Goal: Task Accomplishment & Management: Use online tool/utility

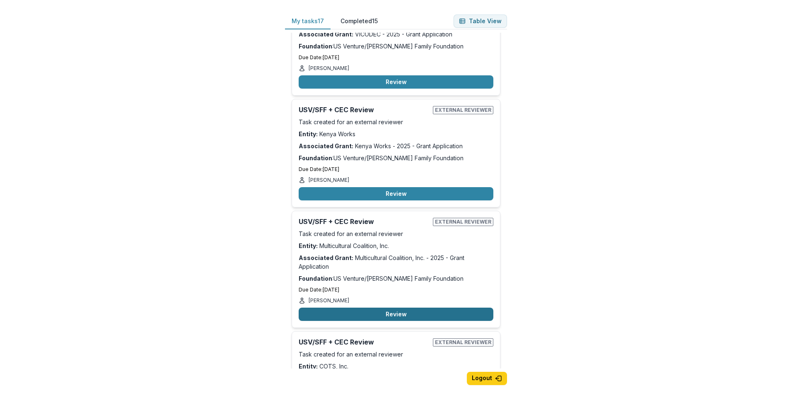
scroll to position [538, 0]
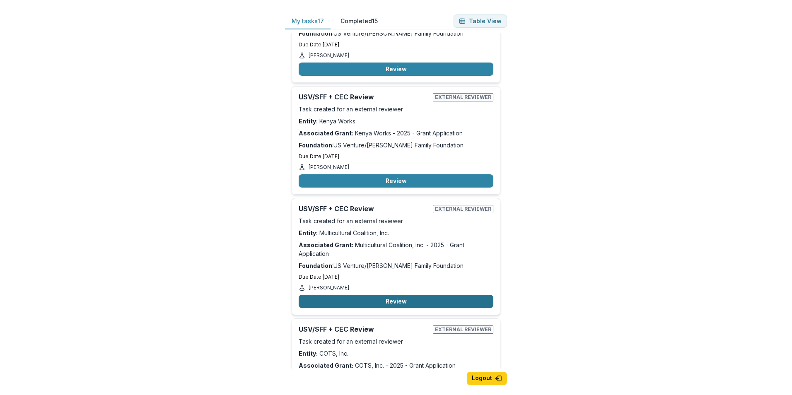
click at [379, 299] on button "Review" at bounding box center [396, 301] width 195 height 13
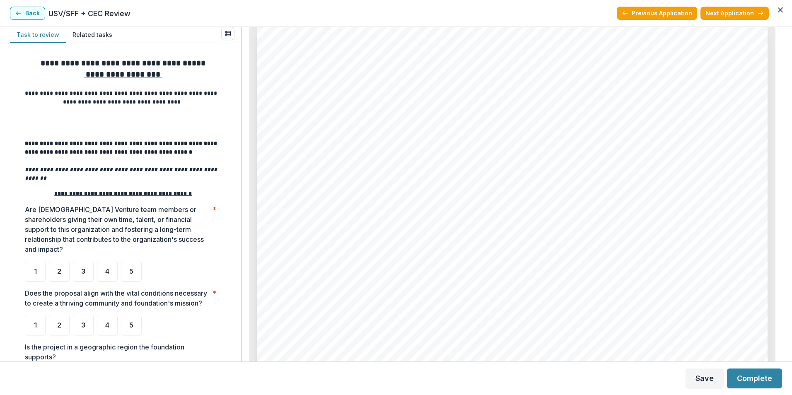
scroll to position [4515, 0]
drag, startPoint x: 462, startPoint y: 138, endPoint x: 383, endPoint y: 186, distance: 92.6
click at [383, 186] on span "and sat with her at a shelter for seven hours until she had a place to stay. Wh…" at bounding box center [507, 186] width 439 height 10
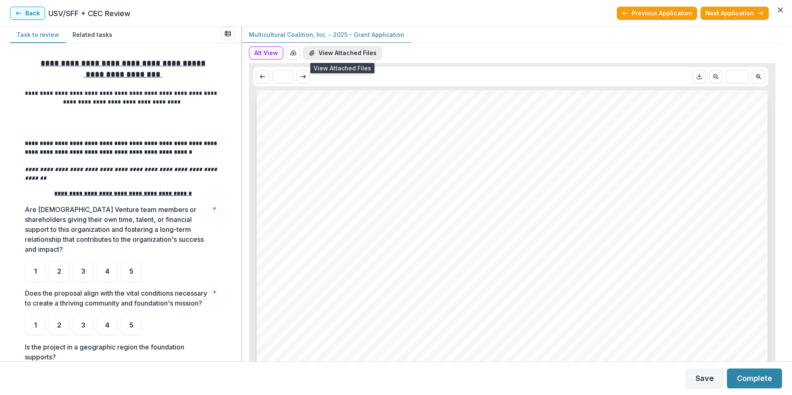
click at [335, 56] on button "View Attached Files" at bounding box center [342, 52] width 79 height 13
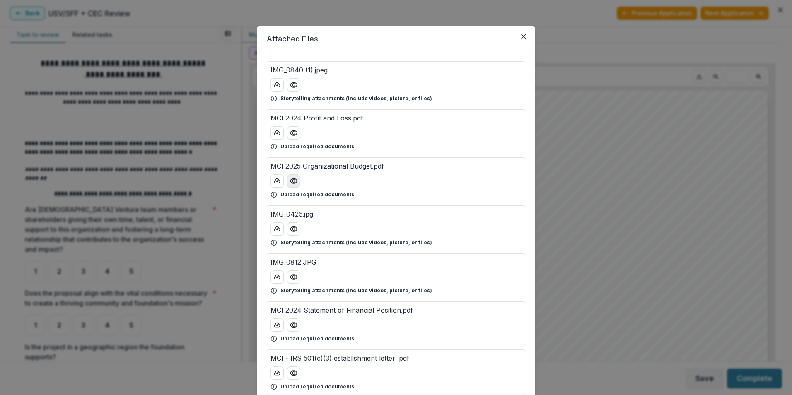
click at [293, 186] on button "Preview MCI 2025 Organizational Budget.pdf" at bounding box center [293, 180] width 13 height 13
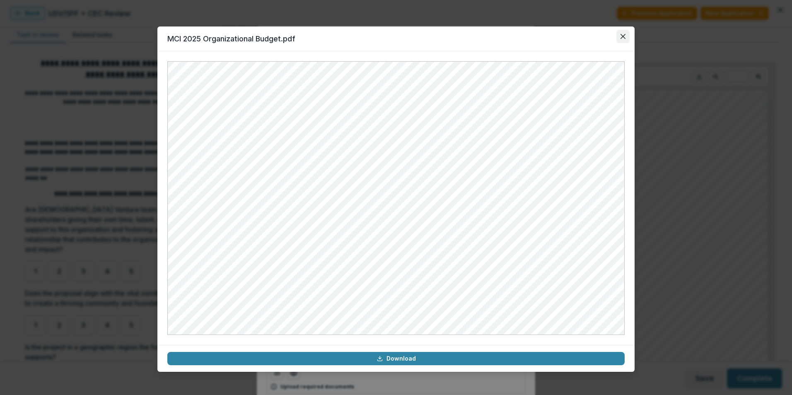
click at [620, 35] on icon "Close" at bounding box center [622, 36] width 5 height 5
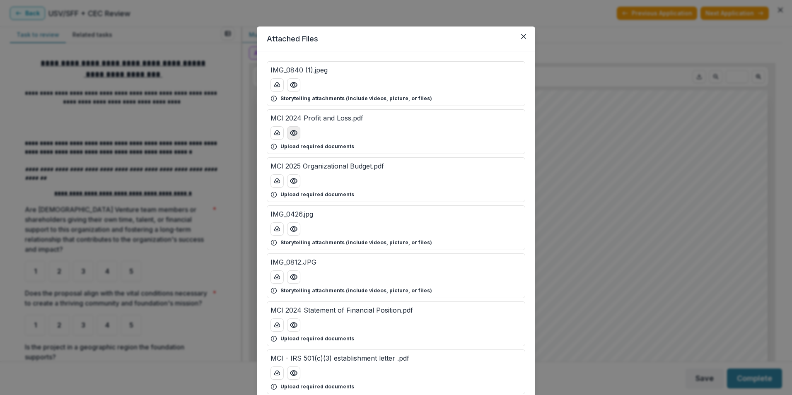
click at [294, 133] on circle "Preview MCI 2024 Profit and Loss.pdf" at bounding box center [293, 133] width 2 height 2
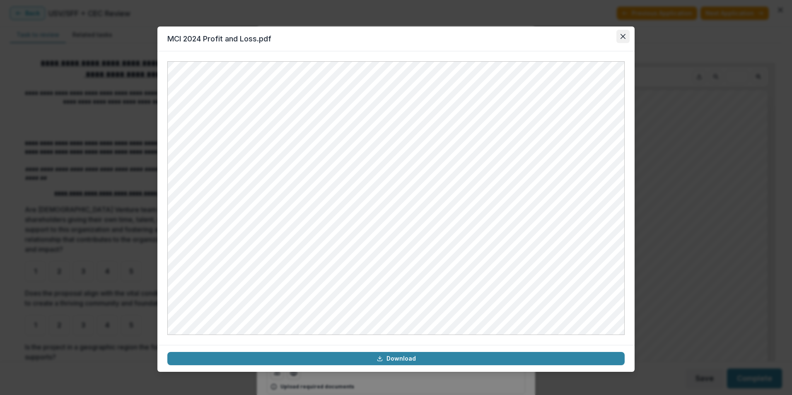
click at [625, 36] on button "Close" at bounding box center [622, 36] width 13 height 13
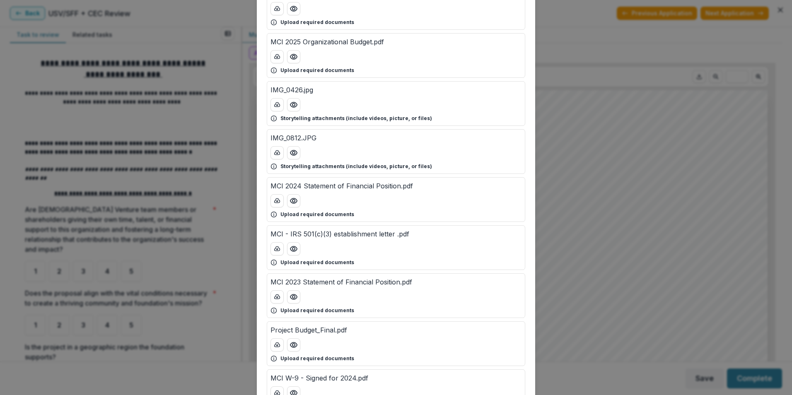
scroll to position [166, 0]
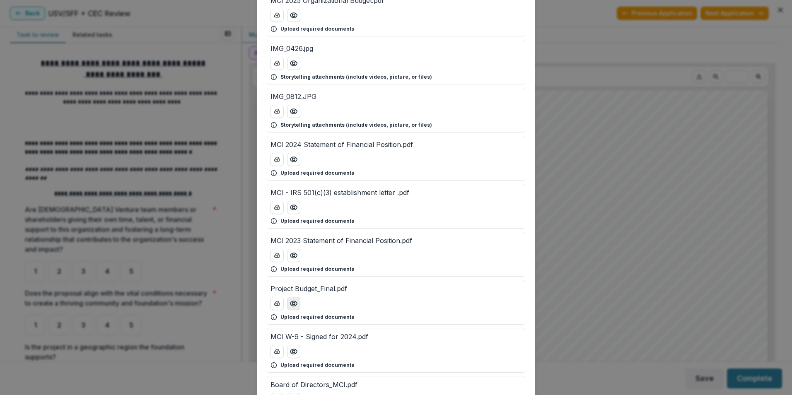
click at [294, 303] on icon "Preview Project Budget_Final.pdf" at bounding box center [294, 303] width 8 height 8
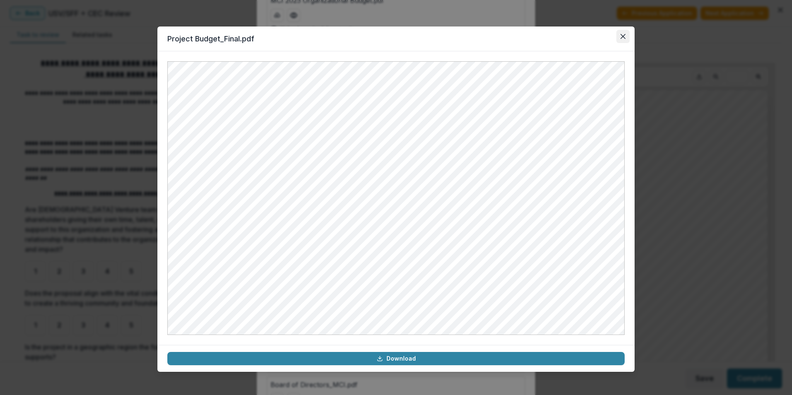
click at [627, 34] on button "Close" at bounding box center [622, 36] width 13 height 13
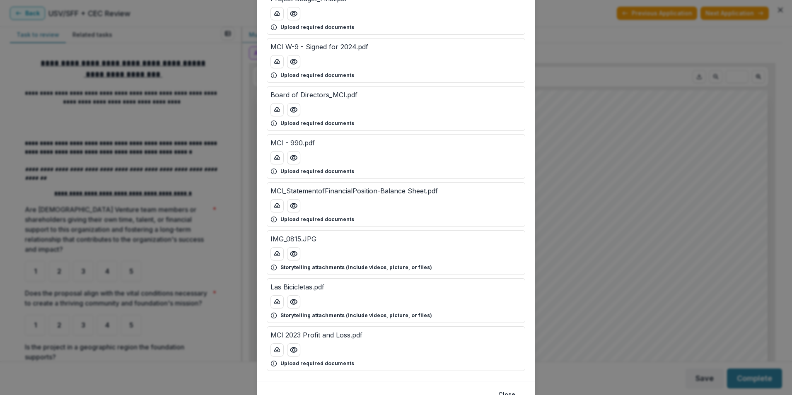
scroll to position [495, 0]
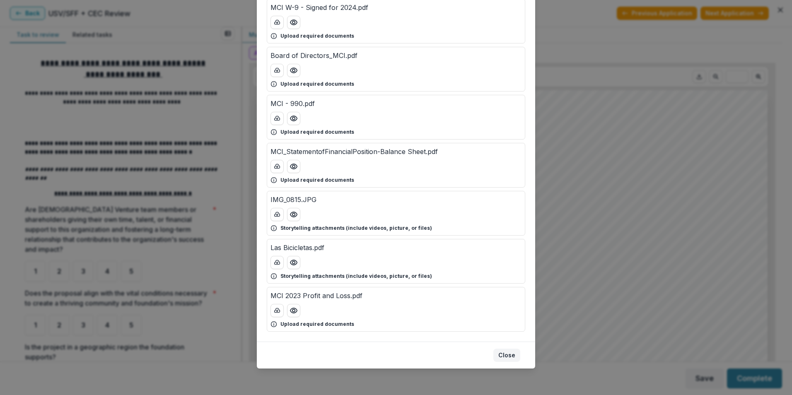
click at [511, 352] on button "Close" at bounding box center [506, 355] width 27 height 13
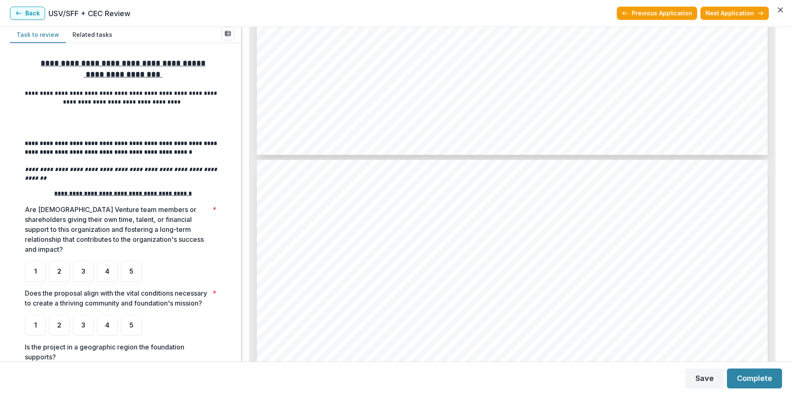
scroll to position [2278, 0]
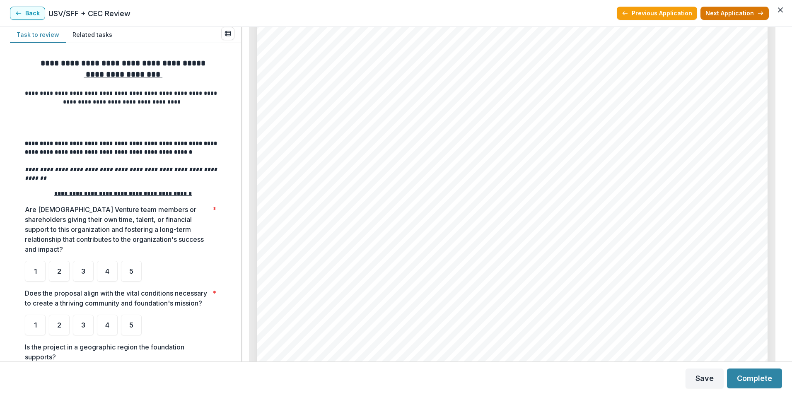
click at [748, 14] on button "Next Application" at bounding box center [734, 13] width 68 height 13
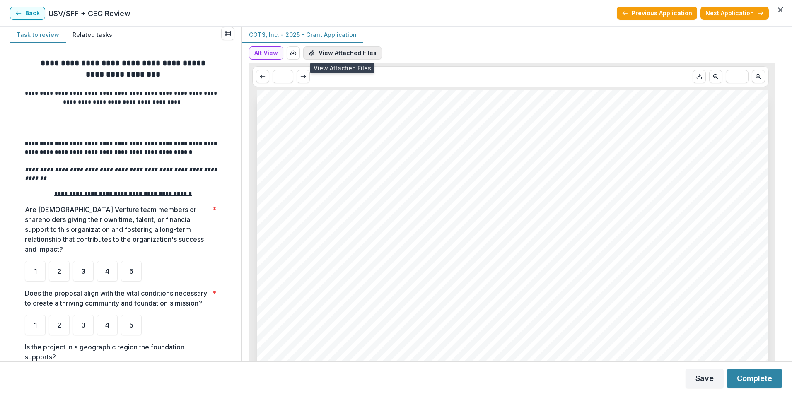
click at [350, 53] on button "View Attached Files" at bounding box center [342, 52] width 79 height 13
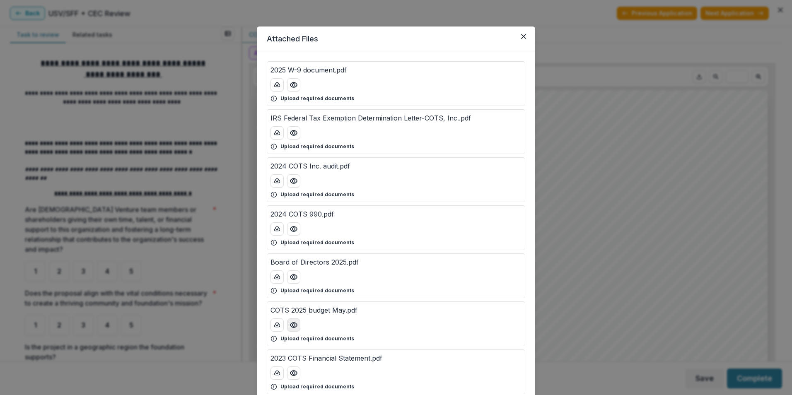
click at [294, 326] on icon "Preview COTS 2025 budget May.pdf" at bounding box center [294, 325] width 8 height 8
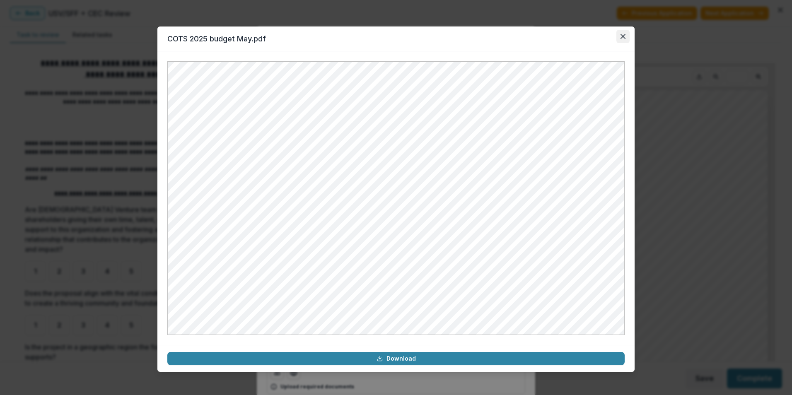
click at [623, 34] on icon "Close" at bounding box center [622, 36] width 5 height 5
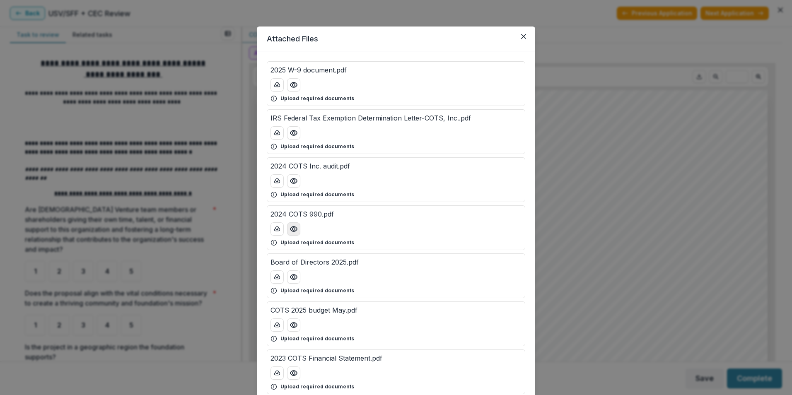
click at [290, 232] on icon "Preview 2024 COTS 990.pdf" at bounding box center [294, 229] width 8 height 8
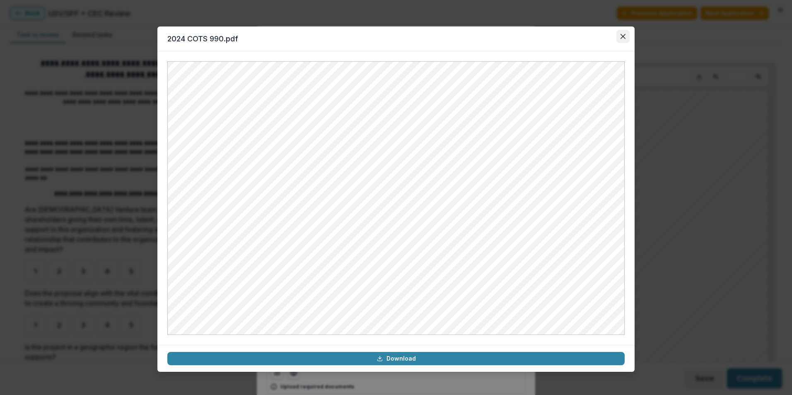
click at [623, 34] on icon "Close" at bounding box center [622, 36] width 5 height 5
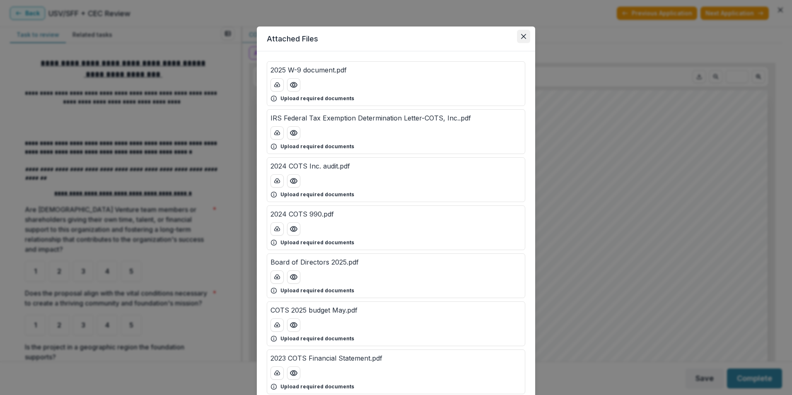
click at [523, 39] on button "Close" at bounding box center [523, 36] width 13 height 13
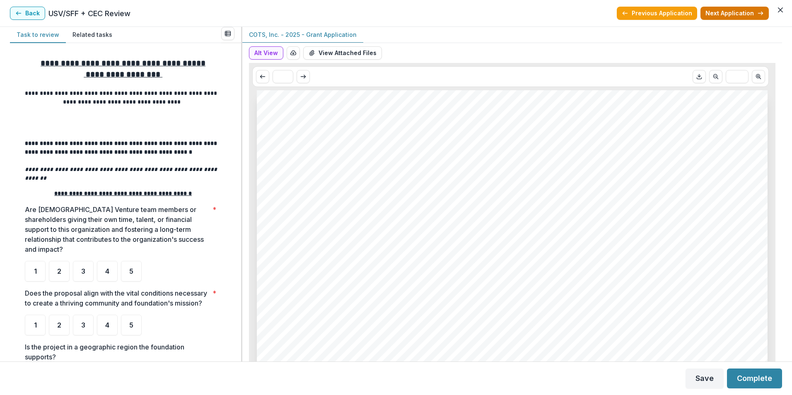
click at [719, 13] on button "Next Application" at bounding box center [734, 13] width 68 height 13
click at [366, 210] on span "group classes and tutoring, and supports data collection and learner outreach." at bounding box center [465, 213] width 355 height 10
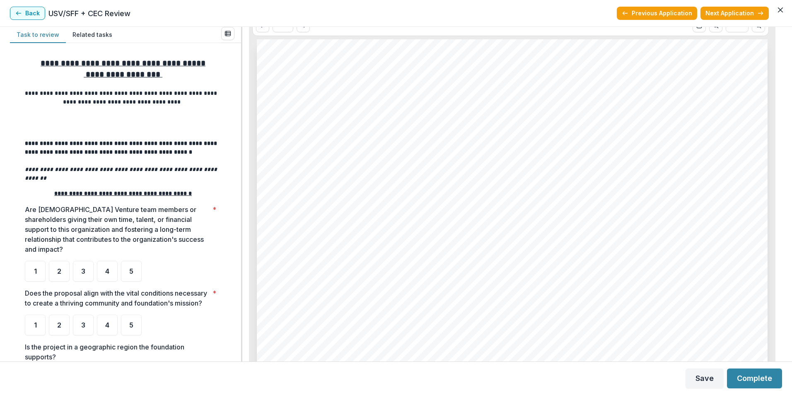
scroll to position [0, 0]
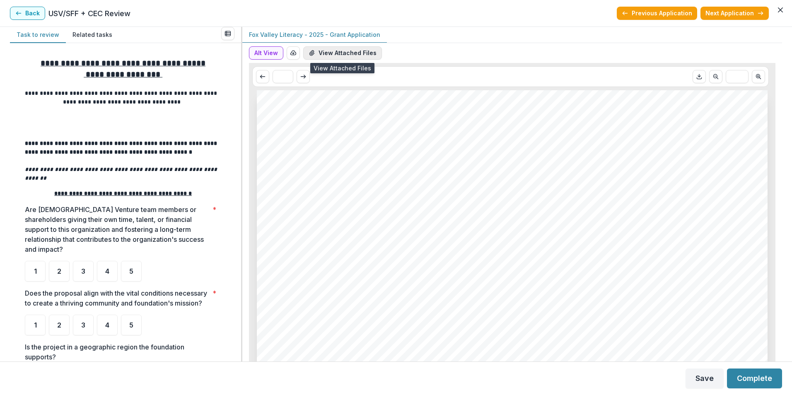
click at [357, 51] on button "View Attached Files" at bounding box center [342, 52] width 79 height 13
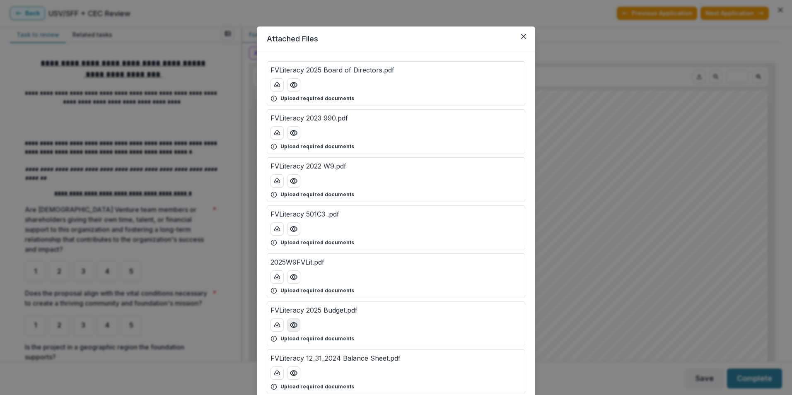
click at [293, 326] on circle "Preview FVLiteracy 2025 Budget.pdf" at bounding box center [293, 325] width 2 height 2
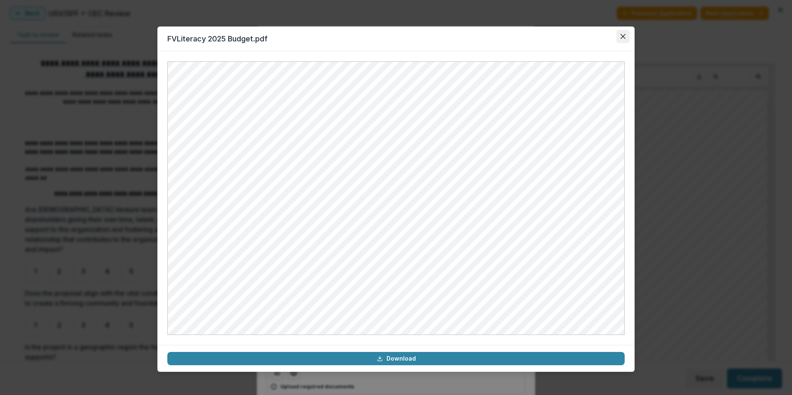
click at [620, 35] on button "Close" at bounding box center [622, 36] width 13 height 13
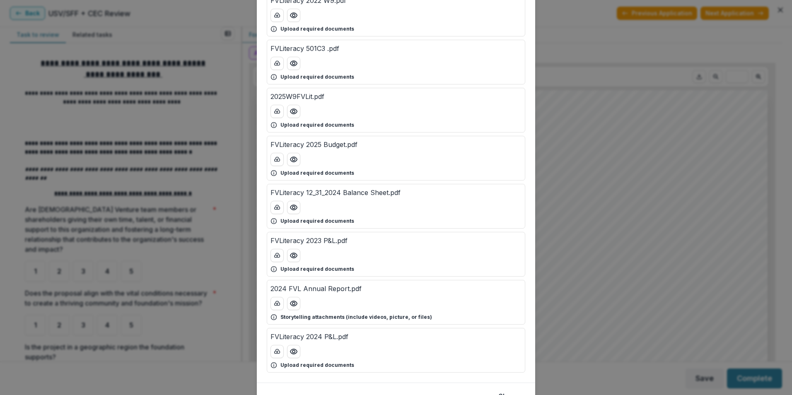
scroll to position [207, 0]
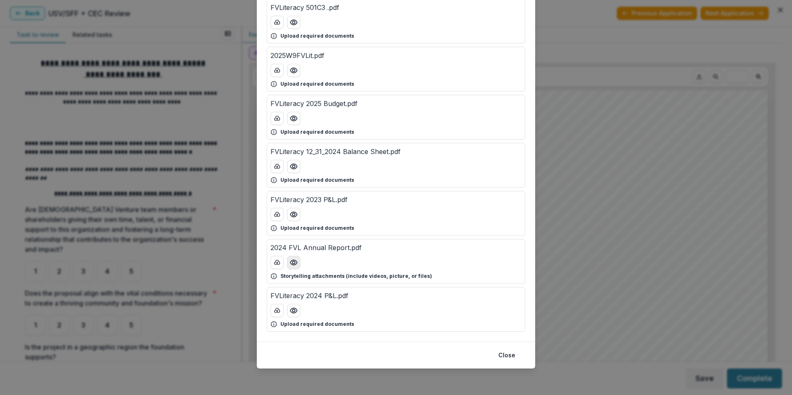
click at [292, 264] on icon "Preview 2024 FVL Annual Report.pdf" at bounding box center [294, 262] width 8 height 8
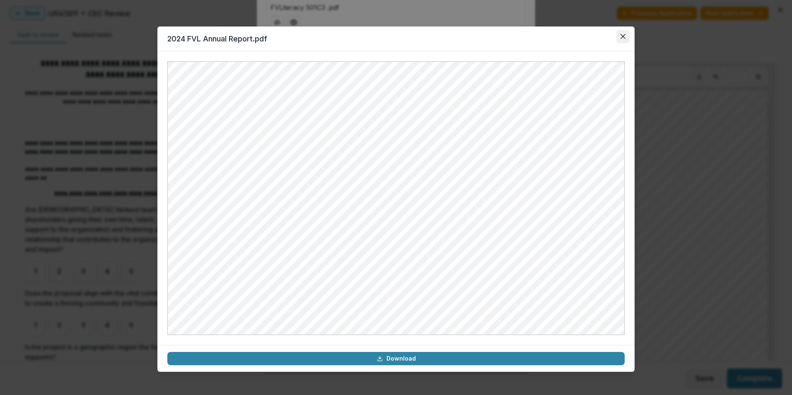
click at [620, 38] on button "Close" at bounding box center [622, 36] width 13 height 13
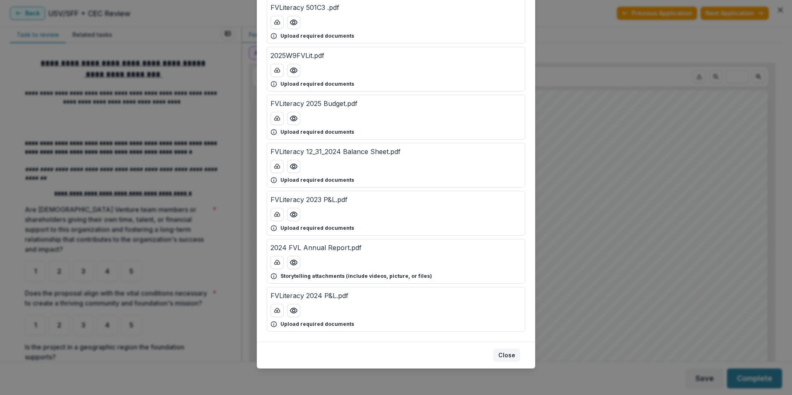
click at [510, 357] on button "Close" at bounding box center [506, 355] width 27 height 13
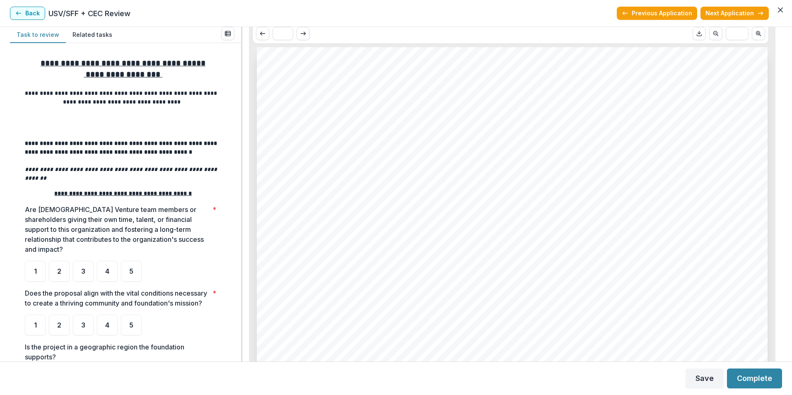
scroll to position [0, 0]
